Goal: Information Seeking & Learning: Learn about a topic

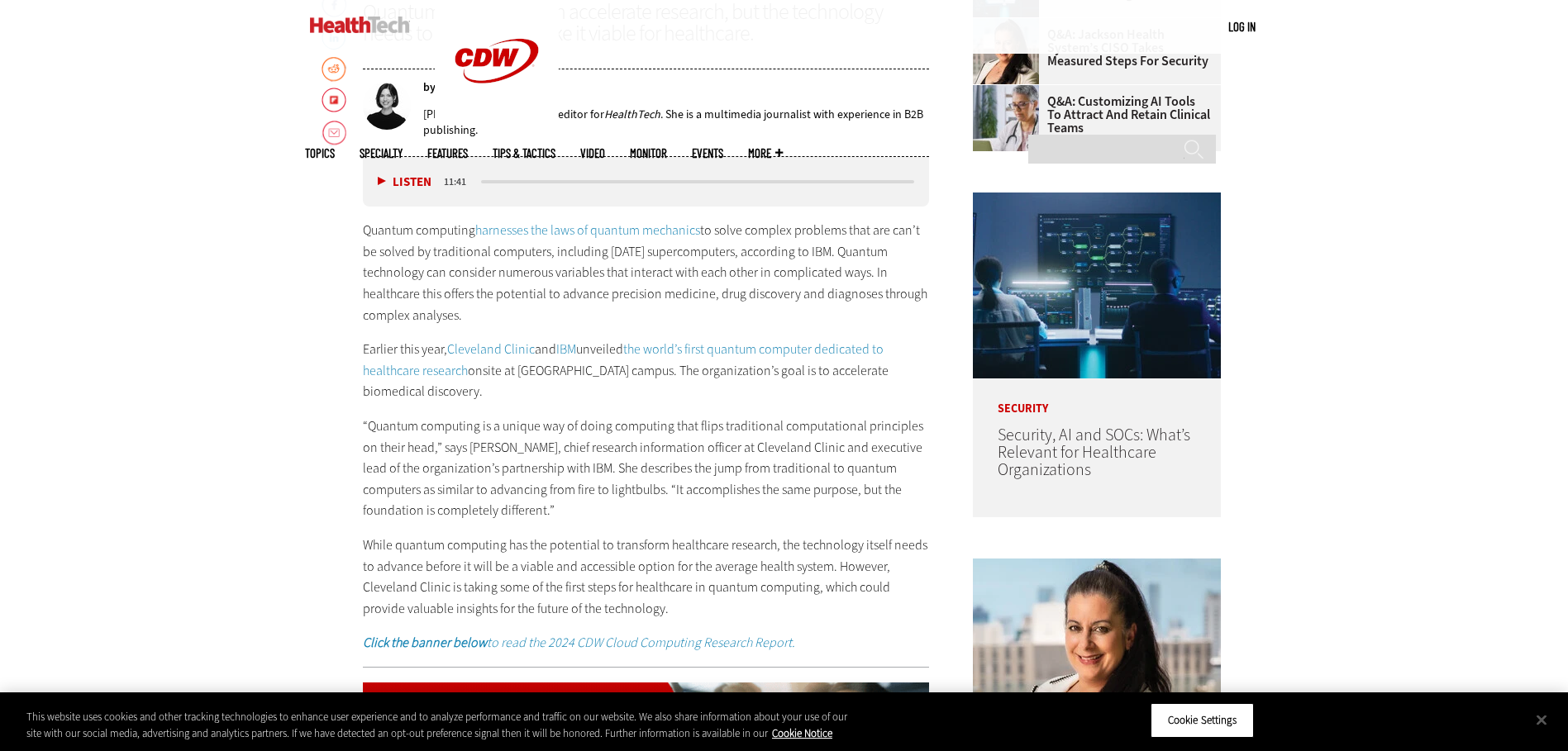
scroll to position [909, 0]
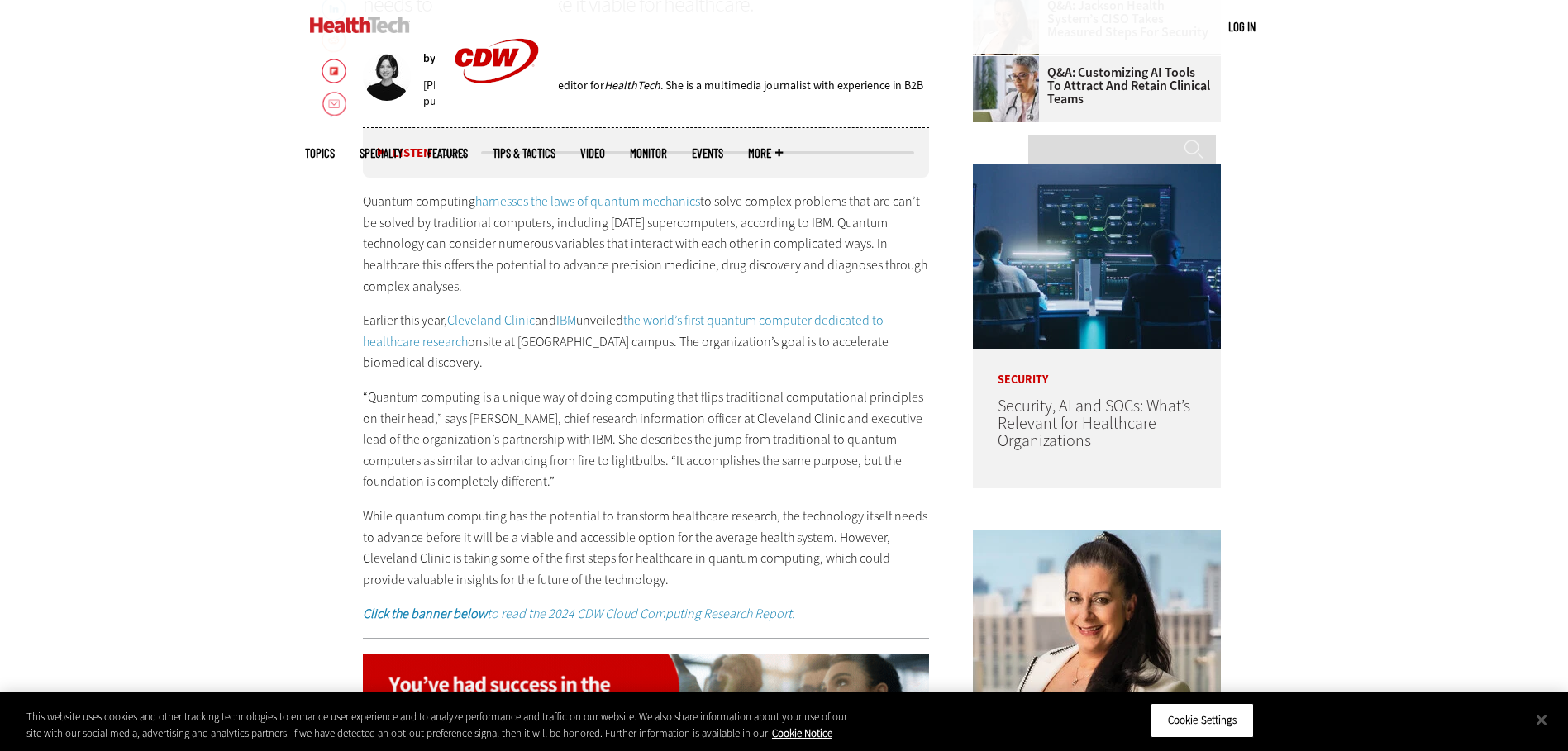
drag, startPoint x: 362, startPoint y: 200, endPoint x: 488, endPoint y: 287, distance: 153.1
click at [488, 287] on p "Quantum computing harnesses the laws of quantum mechanics to solve complex prob…" at bounding box center [646, 244] width 567 height 106
copy p "Quantum computing harnesses the laws of quantum mechanics to solve complex prob…"
click at [508, 369] on p "Earlier this year, Cleveland Clinic and IBM unveiled the world’s first quantum …" at bounding box center [646, 341] width 567 height 63
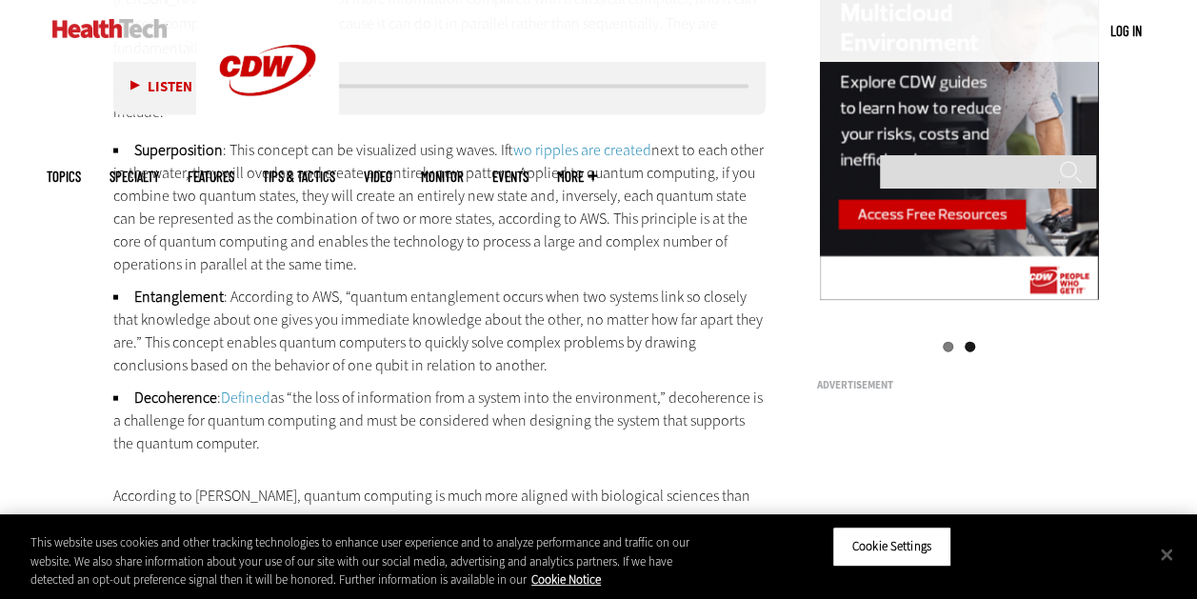
scroll to position [1978, 0]
